Goal: Answer question/provide support: Share knowledge or assist other users

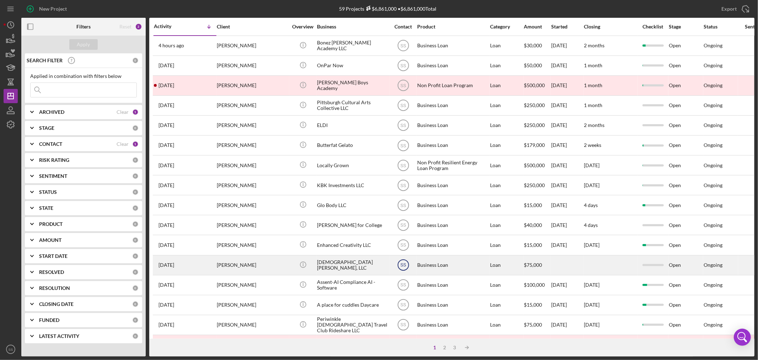
scroll to position [213, 0]
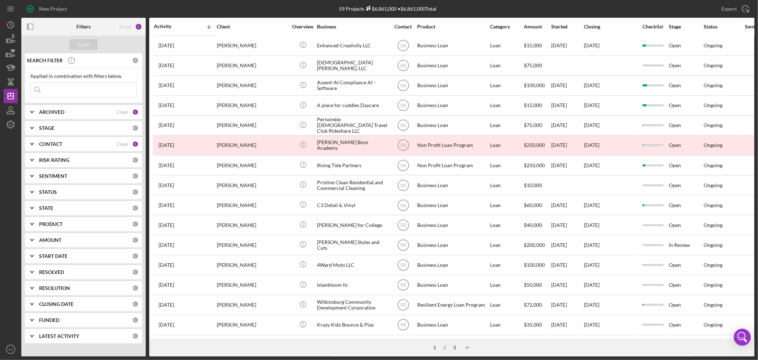
click at [454, 346] on div "3" at bounding box center [455, 347] width 10 height 6
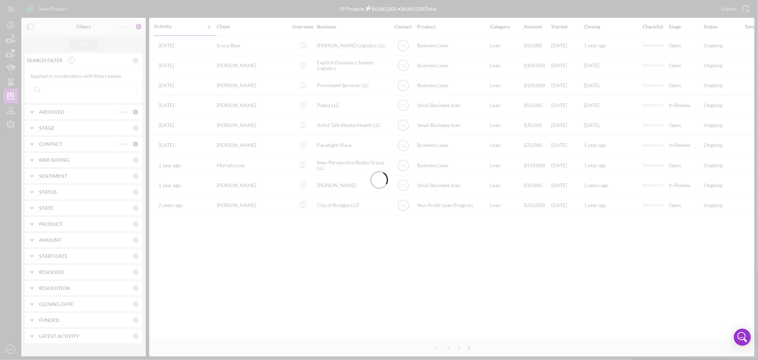
scroll to position [0, 0]
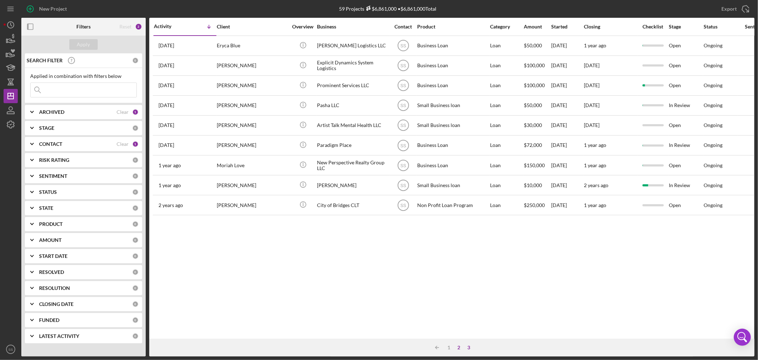
click at [459, 346] on div "2" at bounding box center [459, 347] width 10 height 6
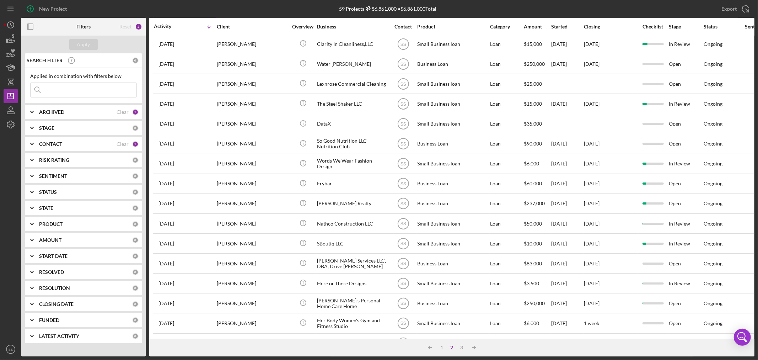
scroll to position [213, 0]
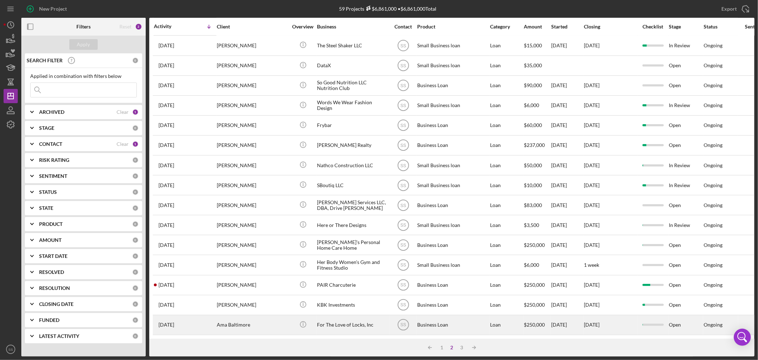
click at [196, 319] on div "[DATE] Ama Baltimore" at bounding box center [185, 324] width 62 height 19
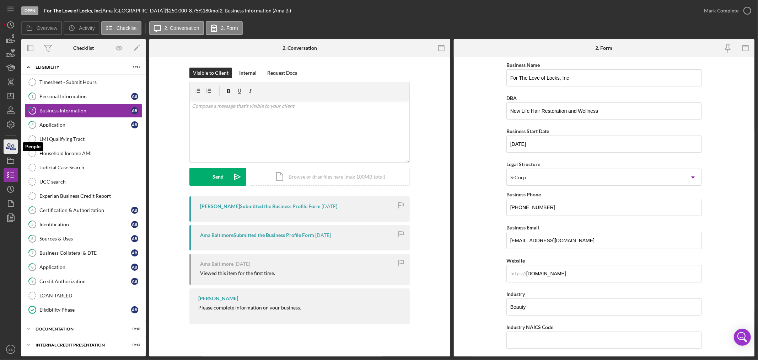
click at [5, 147] on icon "button" at bounding box center [11, 147] width 18 height 18
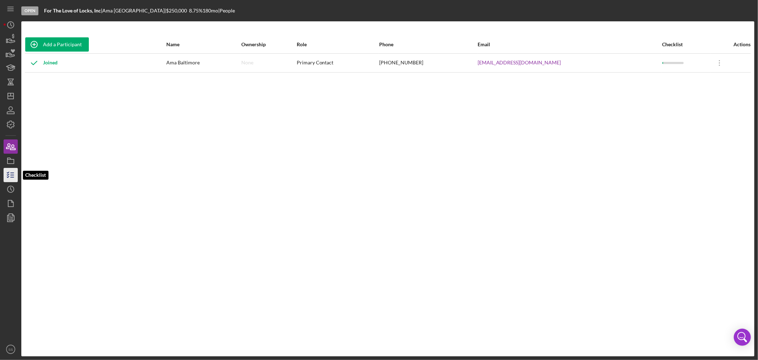
click at [10, 171] on icon "button" at bounding box center [11, 175] width 18 height 18
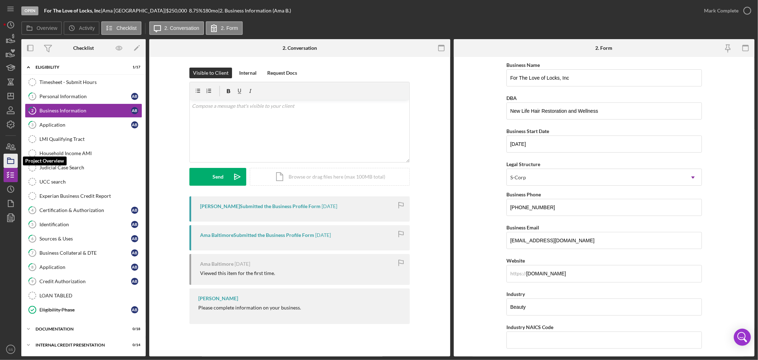
click at [9, 160] on icon "button" at bounding box center [11, 161] width 18 height 18
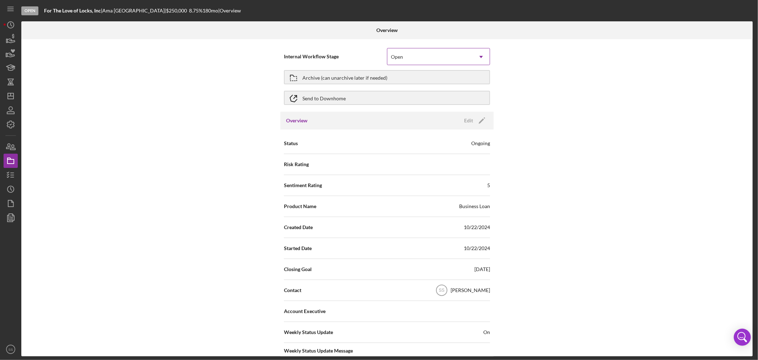
click at [443, 56] on div "Open" at bounding box center [429, 57] width 85 height 16
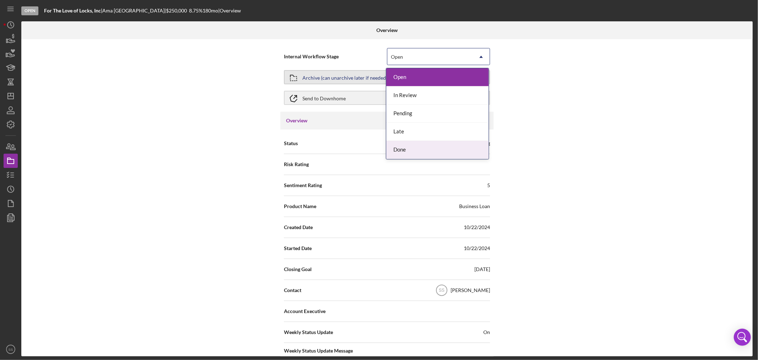
click at [319, 76] on div "Archive (can unarchive later if needed)" at bounding box center [344, 77] width 85 height 13
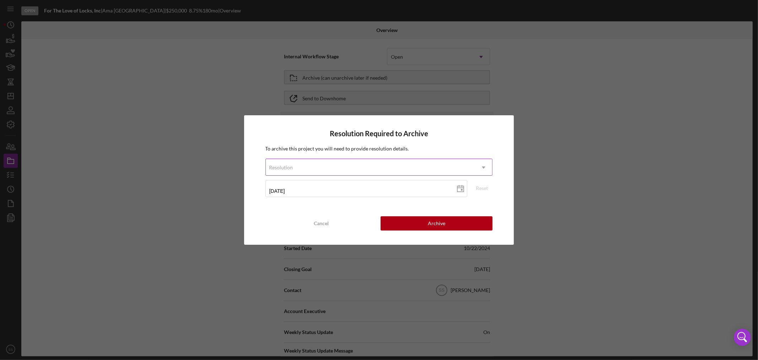
click at [307, 167] on div "Resolution" at bounding box center [371, 167] width 210 height 16
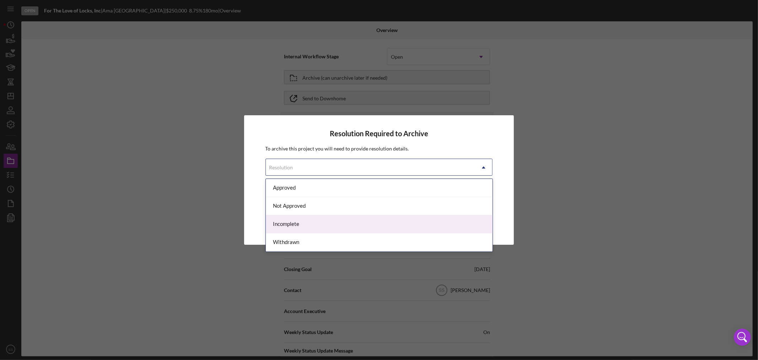
click at [300, 225] on div "Incomplete" at bounding box center [379, 224] width 227 height 18
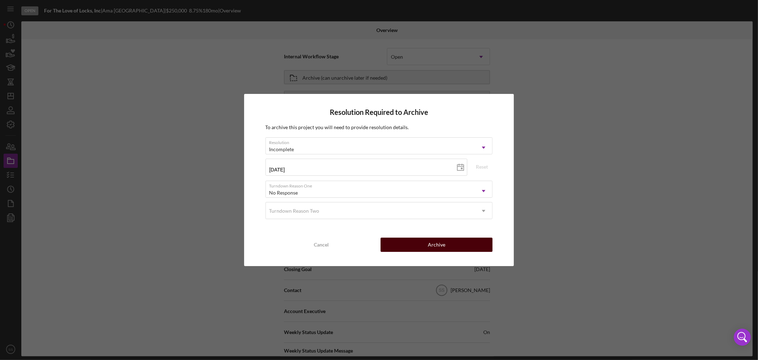
click at [414, 245] on button "Archive" at bounding box center [437, 244] width 112 height 14
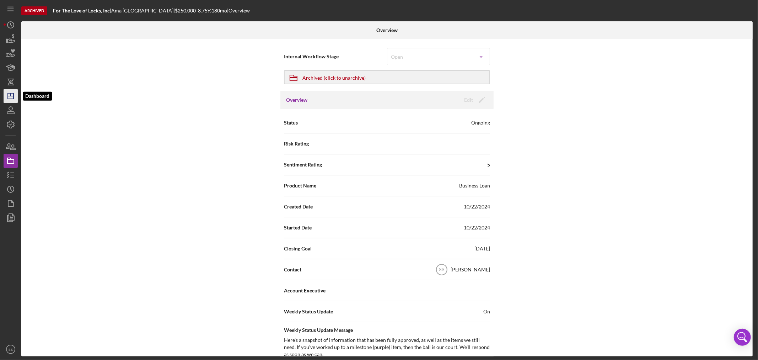
click at [9, 95] on icon "Icon/Dashboard" at bounding box center [11, 96] width 18 height 18
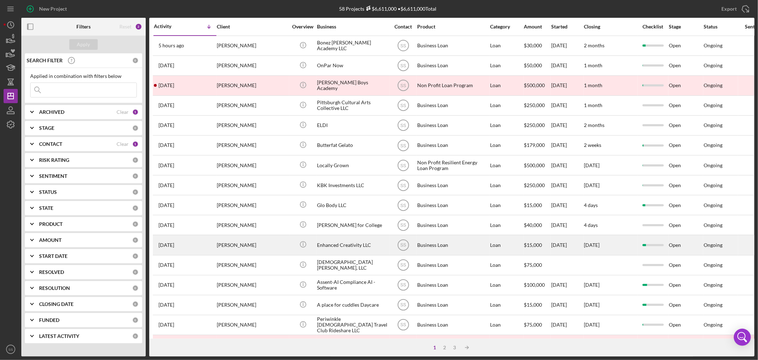
click at [248, 251] on div "[PERSON_NAME]" at bounding box center [252, 244] width 71 height 19
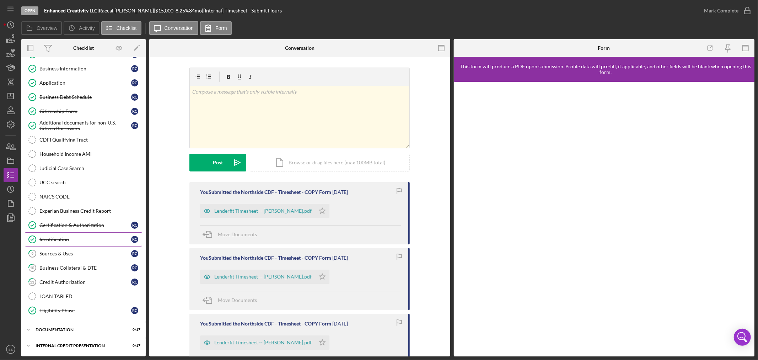
scroll to position [44, 0]
click at [64, 327] on div "documentation" at bounding box center [86, 329] width 101 height 4
click at [56, 225] on div "Certification & Authorization" at bounding box center [85, 223] width 92 height 6
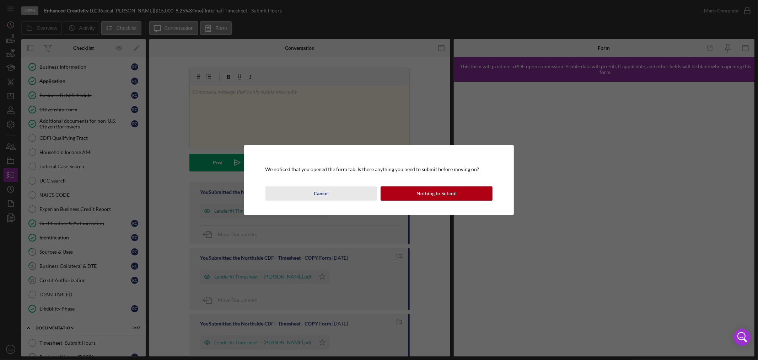
click at [318, 196] on div "Cancel" at bounding box center [321, 193] width 15 height 14
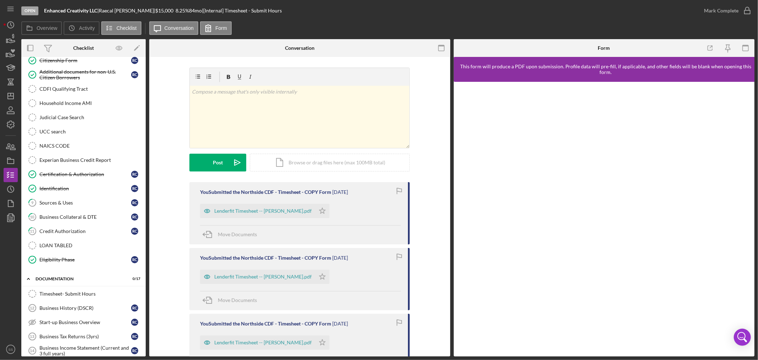
scroll to position [241, 0]
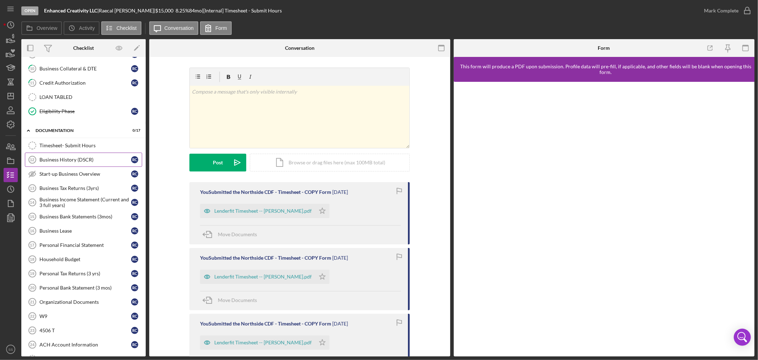
click at [49, 158] on div "Business History (DSCR)" at bounding box center [85, 160] width 92 height 6
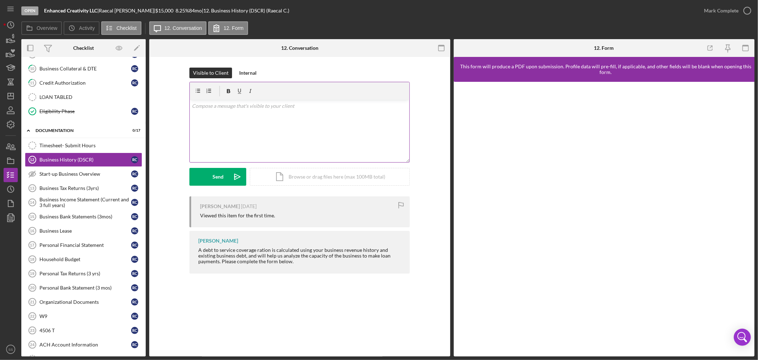
click at [204, 112] on div "v Color teal Color pink Remove color Add row above Add row below Add column bef…" at bounding box center [300, 131] width 220 height 62
click at [204, 181] on button "Send Icon/icon-invite-send" at bounding box center [217, 177] width 57 height 18
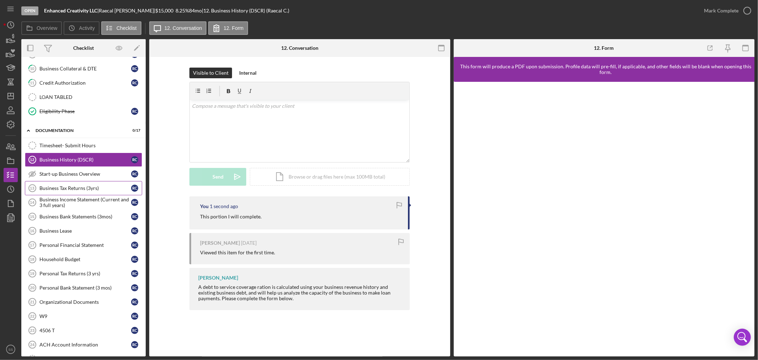
click at [61, 188] on div "Business Tax Returns (3yrs)" at bounding box center [85, 188] width 92 height 6
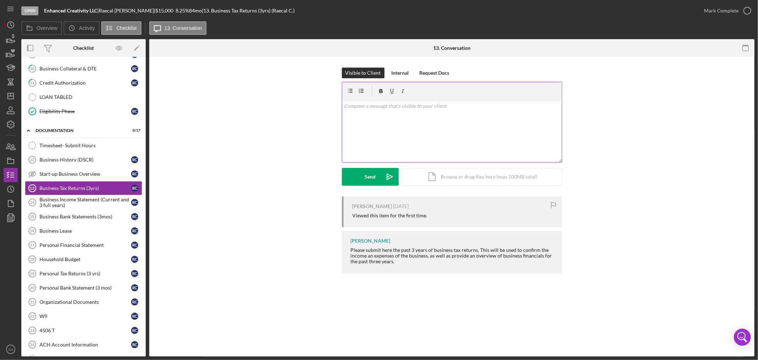
click at [359, 109] on p at bounding box center [452, 106] width 216 height 8
click at [371, 172] on div "Send" at bounding box center [370, 177] width 11 height 18
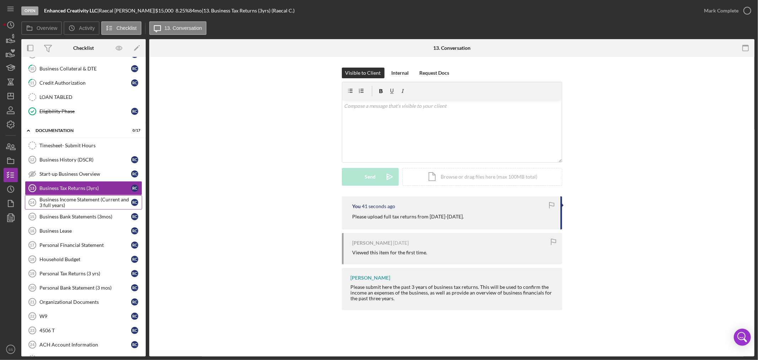
click at [74, 206] on div "Business Income Statement (Current and 3 full years)" at bounding box center [85, 202] width 92 height 11
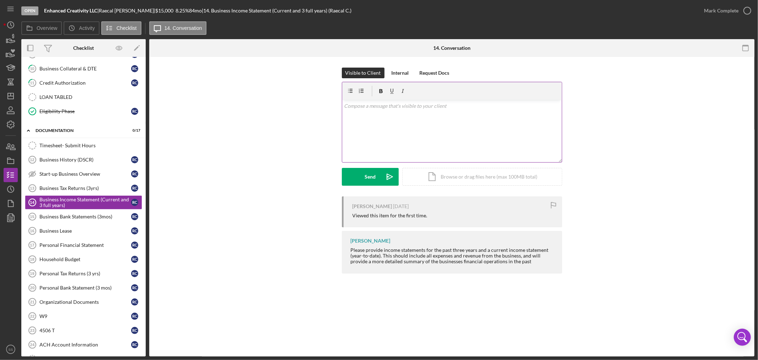
click at [366, 114] on div "v Color teal Color pink Remove color Add row above Add row below Add column bef…" at bounding box center [452, 131] width 220 height 62
click at [365, 185] on div "Send" at bounding box center [370, 177] width 11 height 18
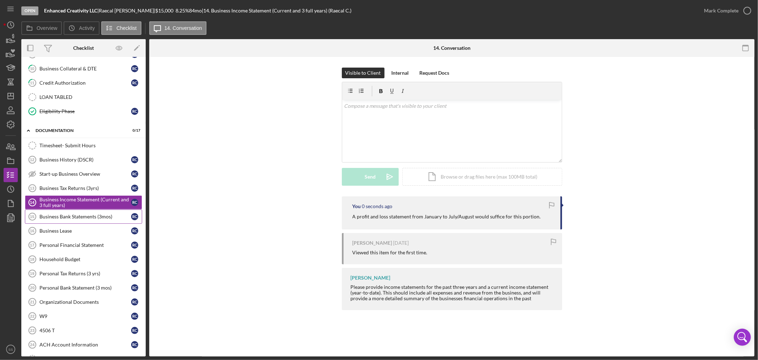
click at [85, 219] on div "Business Bank Statements (3mos)" at bounding box center [85, 217] width 92 height 6
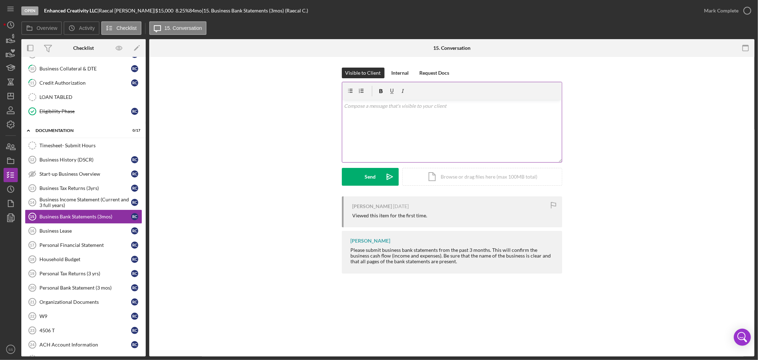
click at [402, 111] on div "v Color teal Color pink Remove color Add row above Add row below Add column bef…" at bounding box center [452, 131] width 220 height 62
click at [374, 173] on div "Send" at bounding box center [370, 177] width 11 height 18
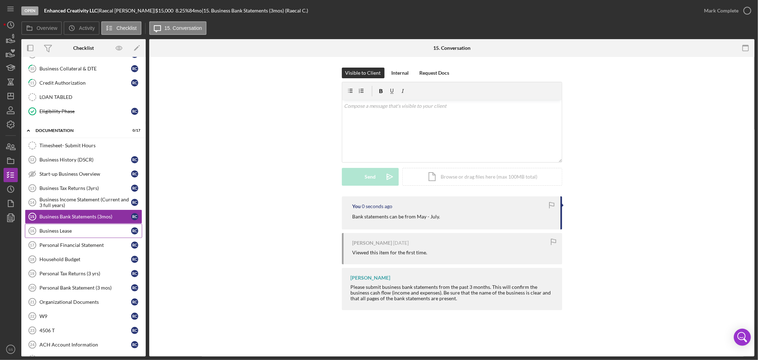
click at [55, 237] on link "Business Lease 16 Business Lease R C" at bounding box center [83, 231] width 117 height 14
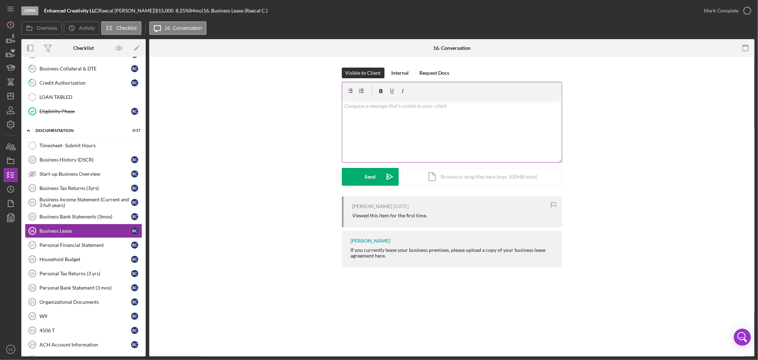
click at [370, 111] on div "v Color teal Color pink Remove color Add row above Add row below Add column bef…" at bounding box center [452, 131] width 220 height 62
click at [363, 177] on button "Send Icon/icon-invite-send" at bounding box center [370, 177] width 57 height 18
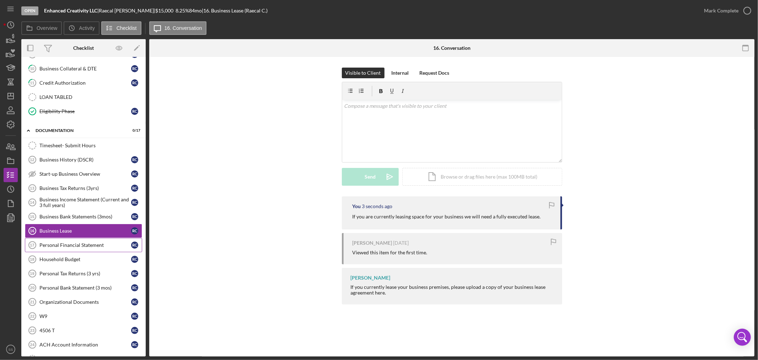
click at [76, 246] on div "Personal Financial Statement" at bounding box center [85, 245] width 92 height 6
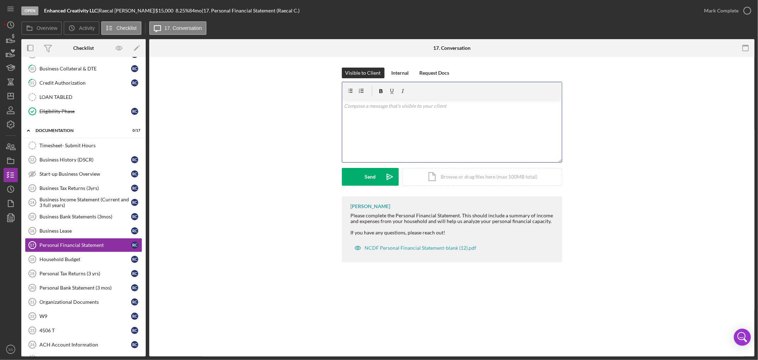
click at [350, 108] on p at bounding box center [452, 106] width 216 height 8
click at [367, 178] on div "Send" at bounding box center [370, 177] width 11 height 18
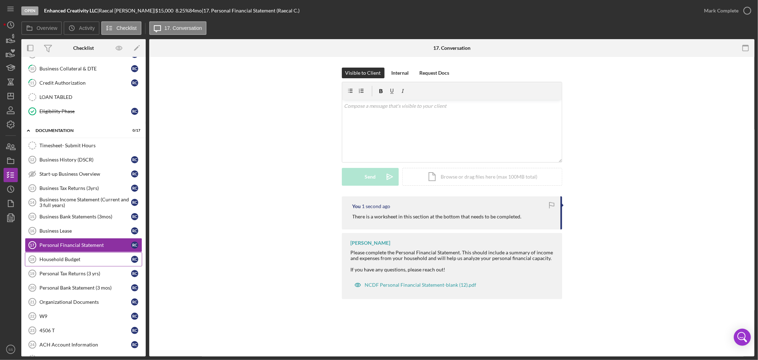
click at [55, 262] on div "Household Budget" at bounding box center [85, 259] width 92 height 6
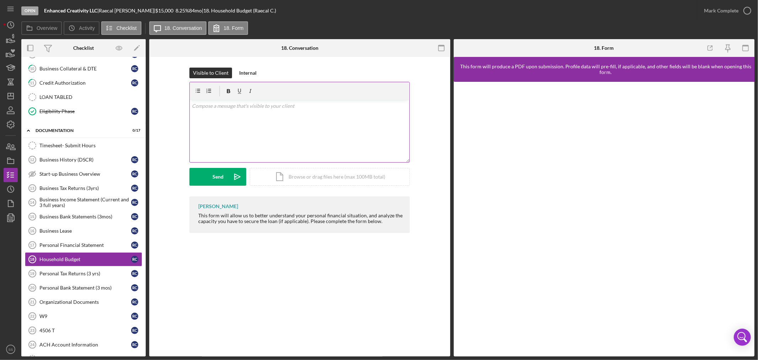
click at [211, 117] on div "v Color teal Color pink Remove color Add row above Add row below Add column bef…" at bounding box center [300, 131] width 220 height 62
click at [211, 172] on button "Send Icon/icon-invite-send" at bounding box center [217, 177] width 57 height 18
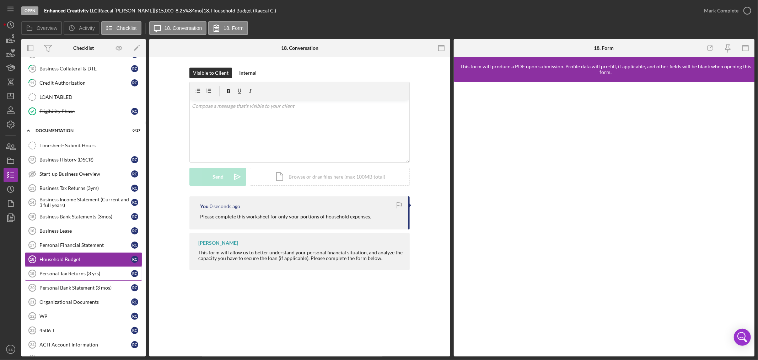
click at [85, 276] on div "Personal Tax Returns (3 yrs)" at bounding box center [85, 273] width 92 height 6
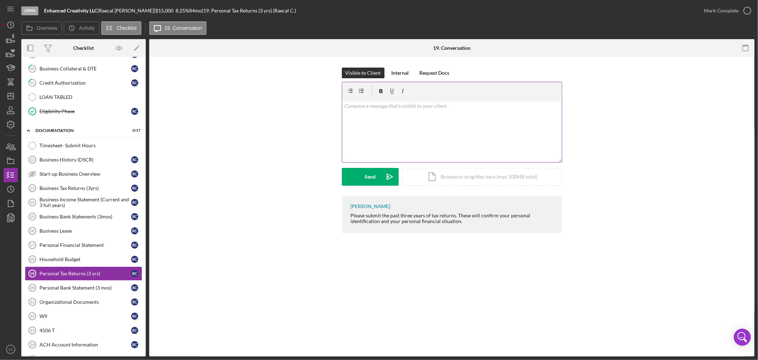
click at [398, 114] on div "v Color teal Color pink Remove color Add row above Add row below Add column bef…" at bounding box center [452, 131] width 220 height 62
click at [371, 107] on p "Please upload personal tax returns from [DATE]-[DATE]" at bounding box center [452, 106] width 216 height 8
click at [372, 106] on p "Please upload personal tax returns from [DATE]-[DATE]" at bounding box center [452, 106] width 216 height 8
click at [369, 178] on div "Send" at bounding box center [370, 177] width 11 height 18
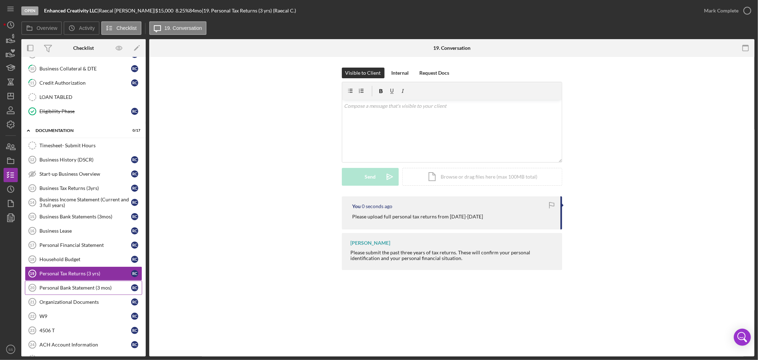
click at [91, 290] on div "Personal Bank Statement (3 mos)" at bounding box center [85, 288] width 92 height 6
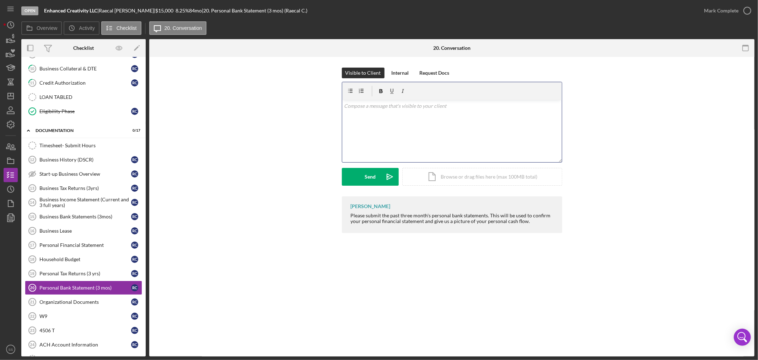
click at [378, 112] on div "v Color teal Color pink Remove color Add row above Add row below Add column bef…" at bounding box center [452, 131] width 220 height 62
click at [376, 174] on button "Send Icon/icon-invite-send" at bounding box center [370, 177] width 57 height 18
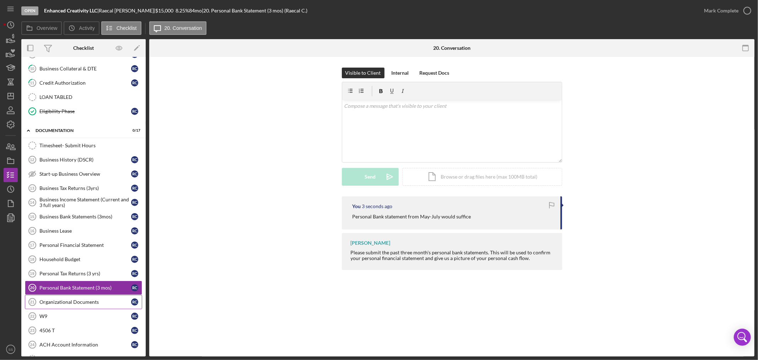
click at [64, 300] on link "Organizational Documents 21 Organizational Documents R C" at bounding box center [83, 302] width 117 height 14
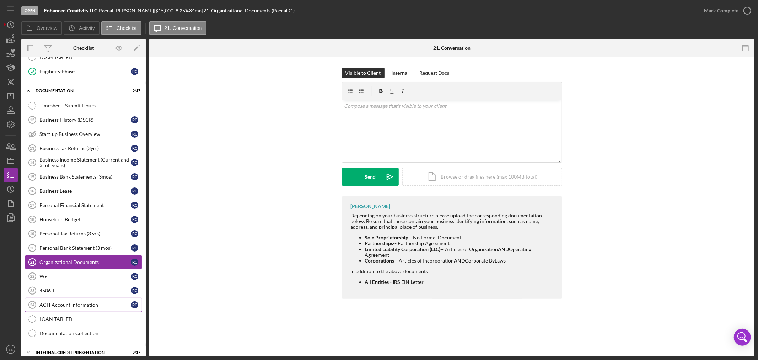
scroll to position [290, 0]
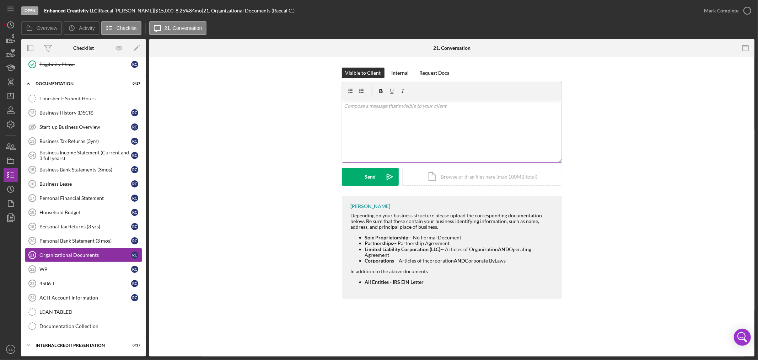
click at [371, 112] on div "v Color teal Color pink Remove color Add row above Add row below Add column bef…" at bounding box center [452, 131] width 220 height 62
click at [476, 106] on p "Here you will upload your fully signed operation agreement, Srticles of Organiz…" at bounding box center [452, 110] width 216 height 16
click at [425, 115] on p "Here you will upload your fully signed operation agreement, Articles of Organiz…" at bounding box center [452, 110] width 216 height 16
click at [371, 173] on div "Send" at bounding box center [370, 177] width 11 height 18
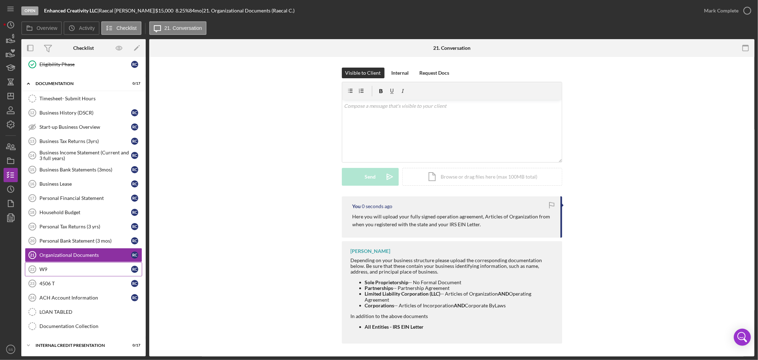
click at [66, 266] on div "W9" at bounding box center [85, 269] width 92 height 6
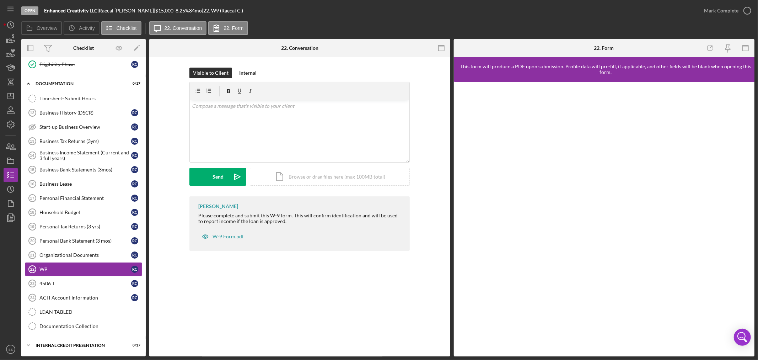
scroll to position [290, 0]
click at [322, 117] on div "v Color teal Color pink Remove color Add row above Add row below Add column bef…" at bounding box center [300, 131] width 220 height 62
click at [202, 172] on button "Send Icon/icon-invite-send" at bounding box center [217, 177] width 57 height 18
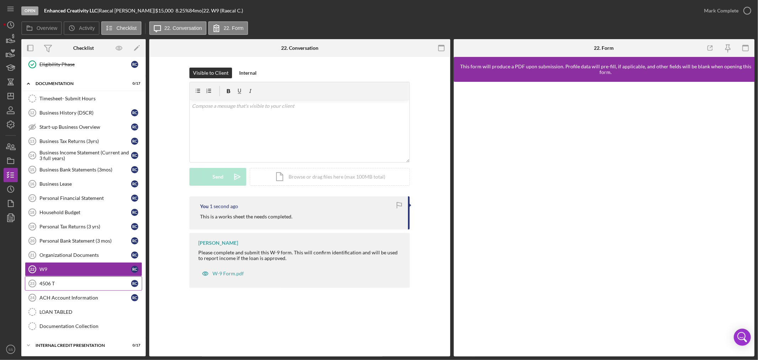
click at [72, 283] on div "4506 T" at bounding box center [85, 283] width 92 height 6
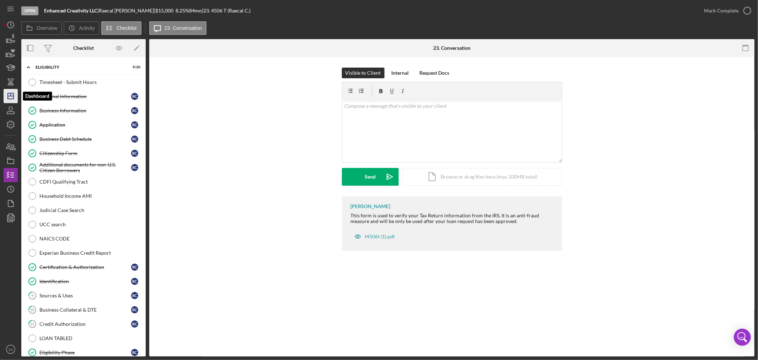
click at [5, 95] on icon "Icon/Dashboard" at bounding box center [11, 96] width 18 height 18
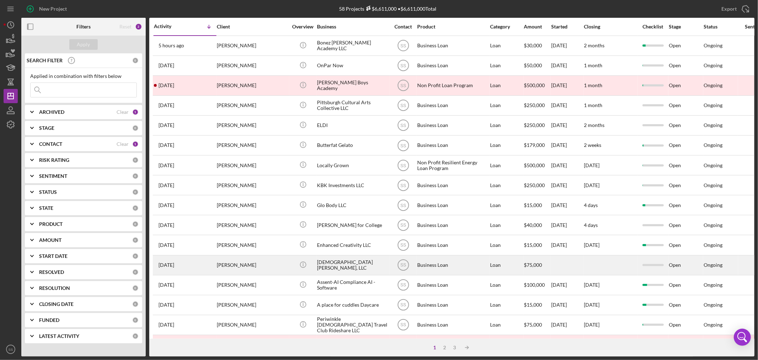
click at [236, 269] on div "[PERSON_NAME]" at bounding box center [252, 265] width 71 height 19
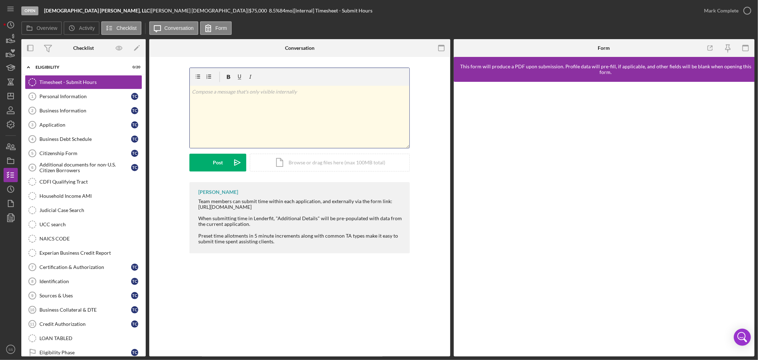
click at [233, 98] on div "v Color teal Color pink Remove color Add row above Add row below Add column bef…" at bounding box center [300, 117] width 220 height 62
click at [224, 168] on button "Post Icon/icon-invite-send" at bounding box center [217, 163] width 57 height 18
